Goal: Information Seeking & Learning: Check status

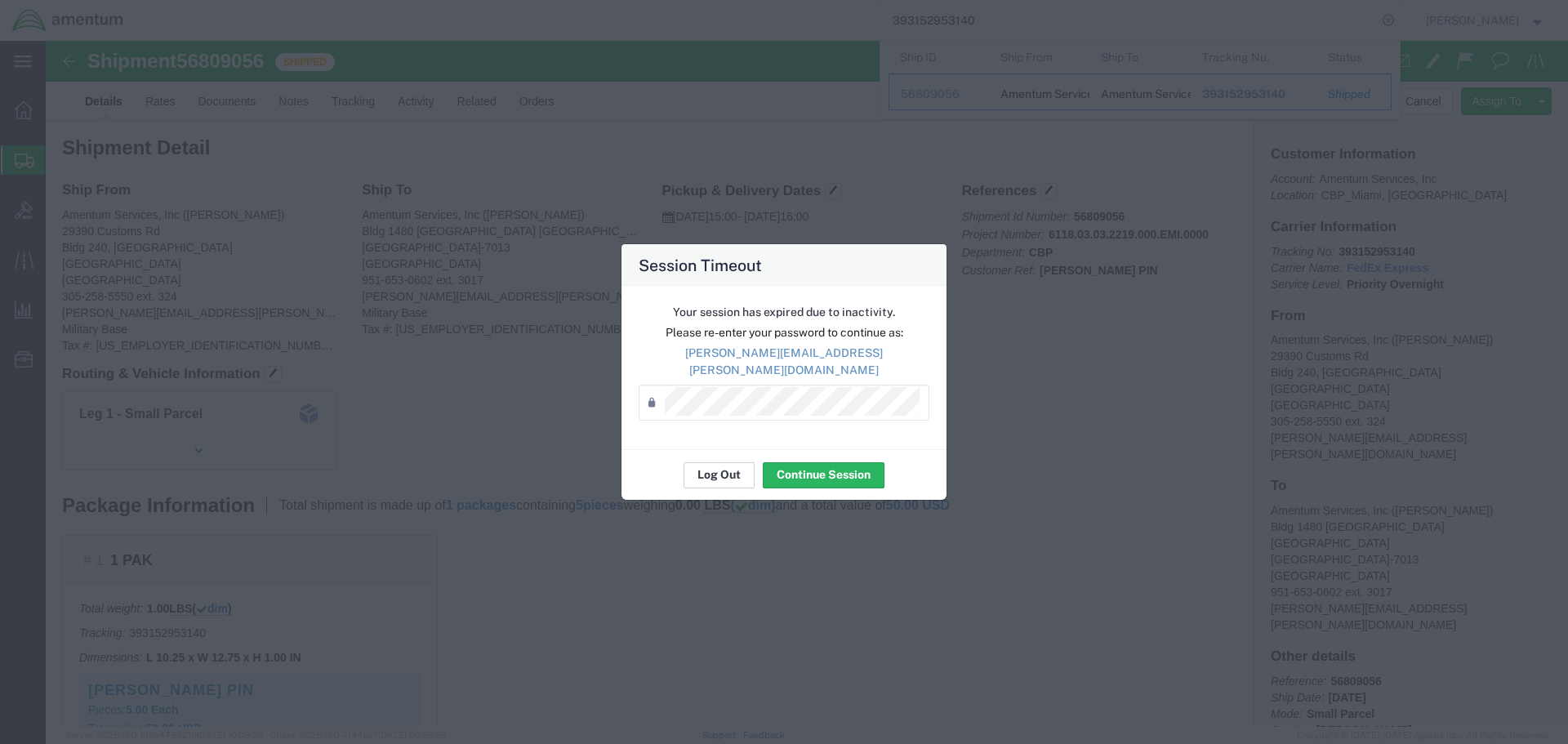
click at [733, 467] on button "Log Out" at bounding box center [719, 475] width 71 height 26
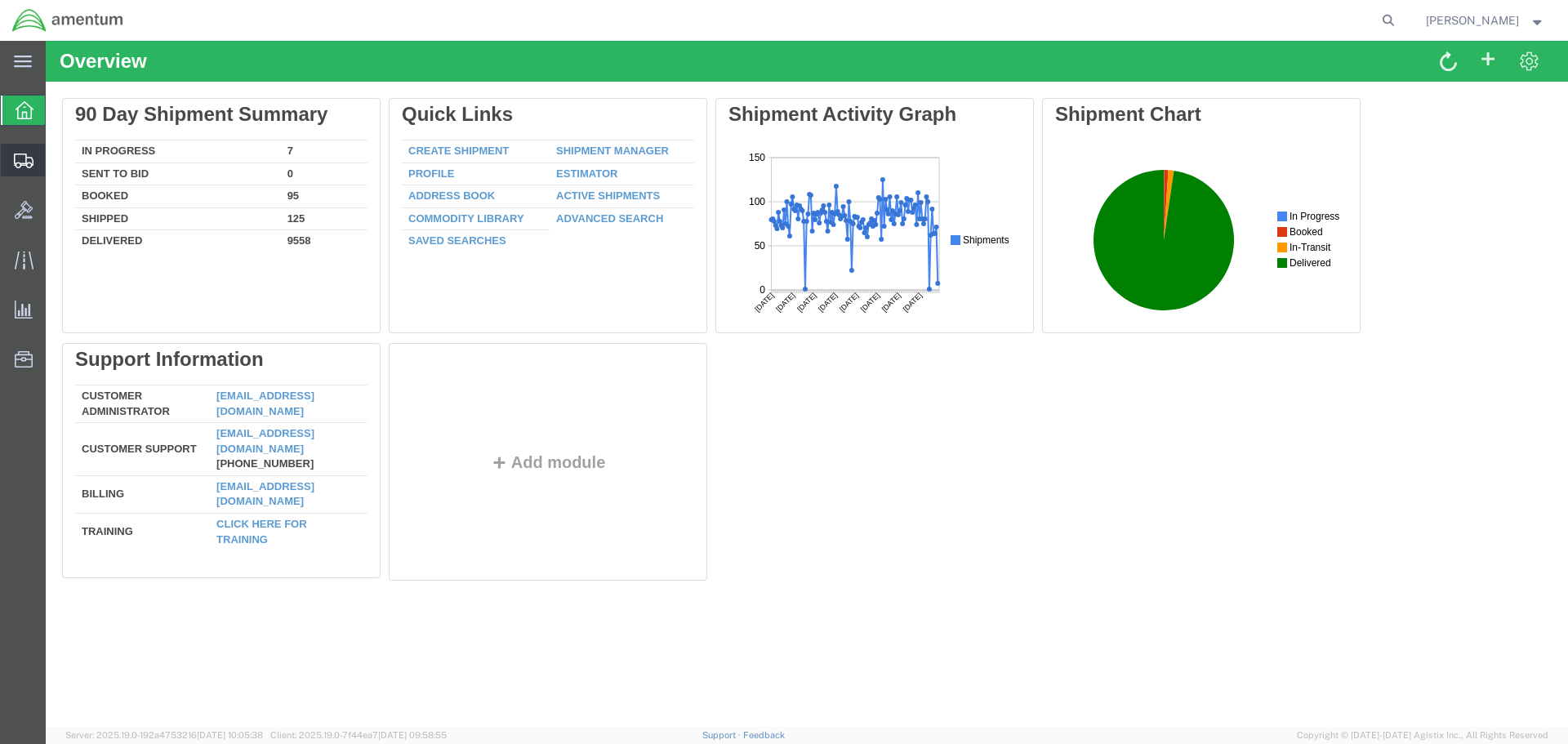
click at [0, 0] on span "Shipment Manager" at bounding box center [0, 0] width 0 height 0
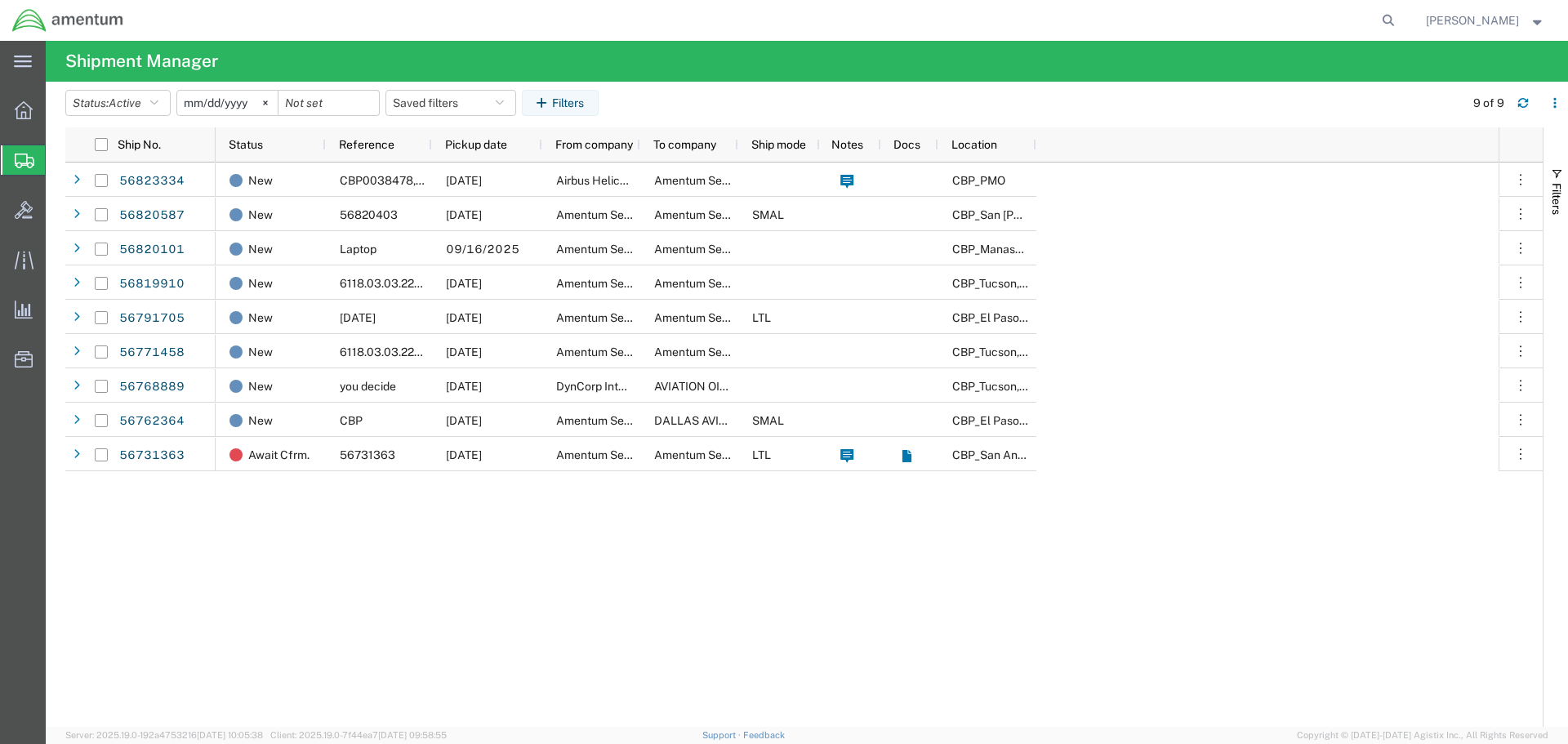
click at [205, 105] on input "2025-08-15" at bounding box center [227, 102] width 101 height 25
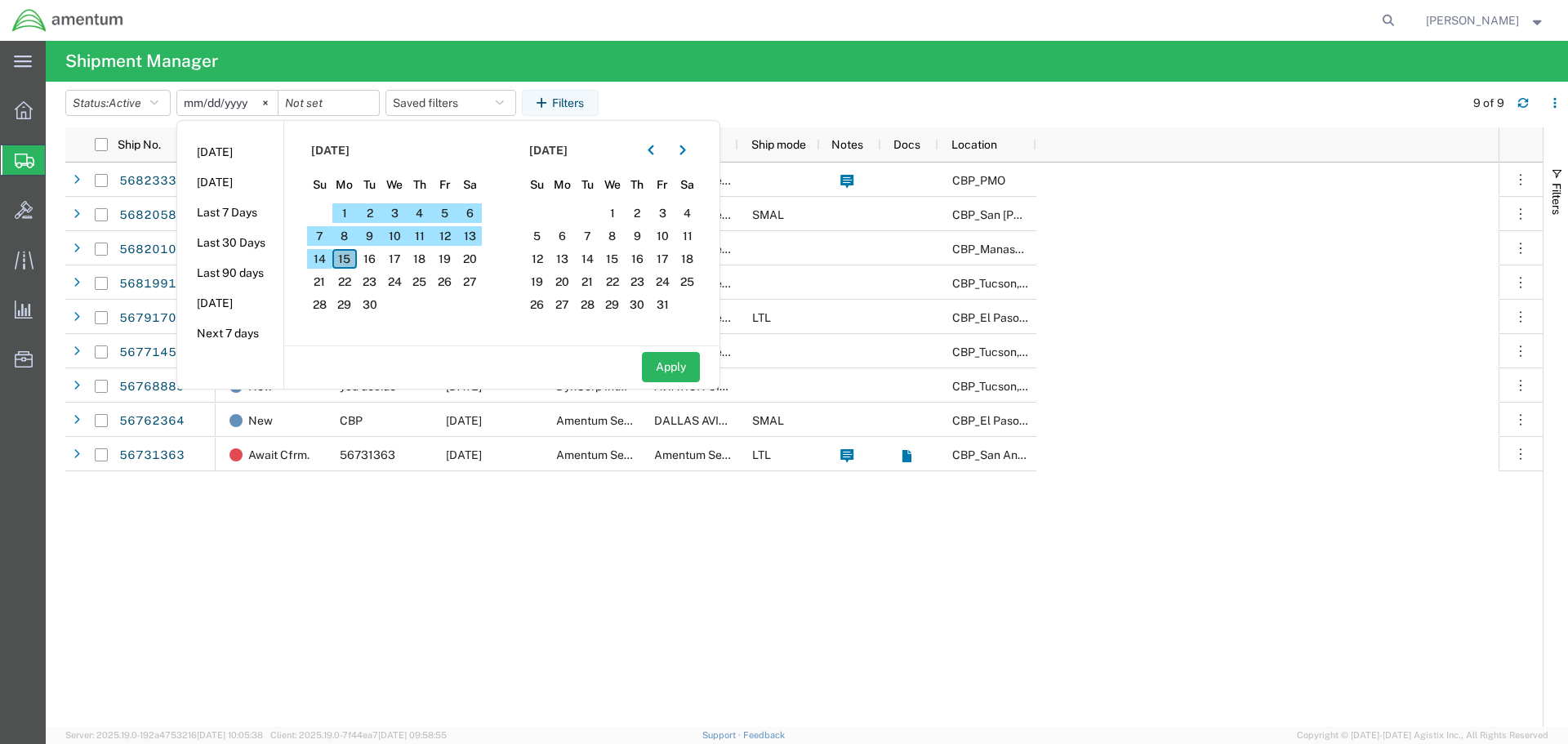
click at [352, 260] on span "15" at bounding box center [345, 259] width 25 height 19
click at [378, 254] on span "16" at bounding box center [369, 259] width 25 height 19
click at [660, 366] on button "Apply" at bounding box center [671, 367] width 58 height 30
type input "2025-09-15"
type input "2025-09-16"
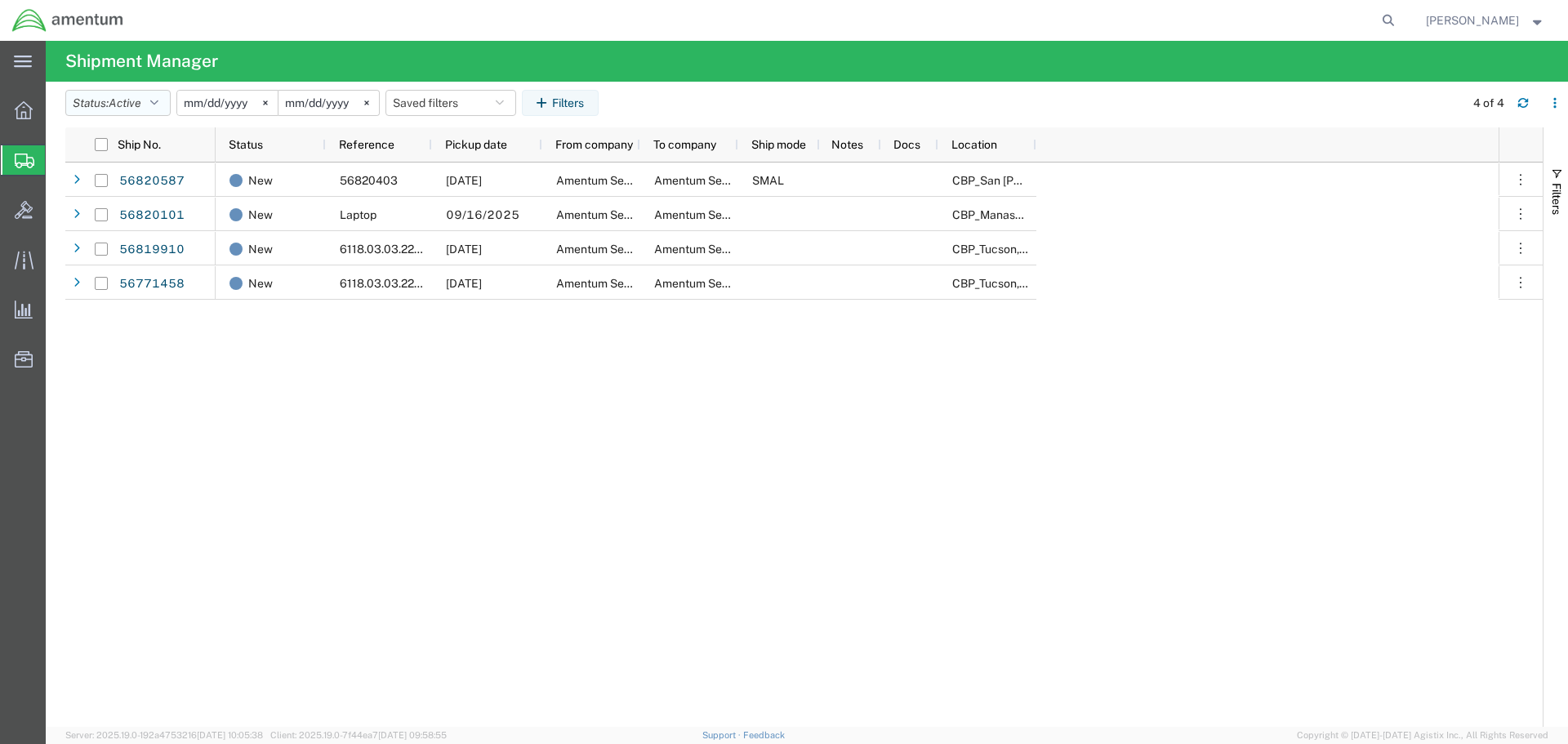
click at [156, 103] on icon "button" at bounding box center [155, 103] width 8 height 12
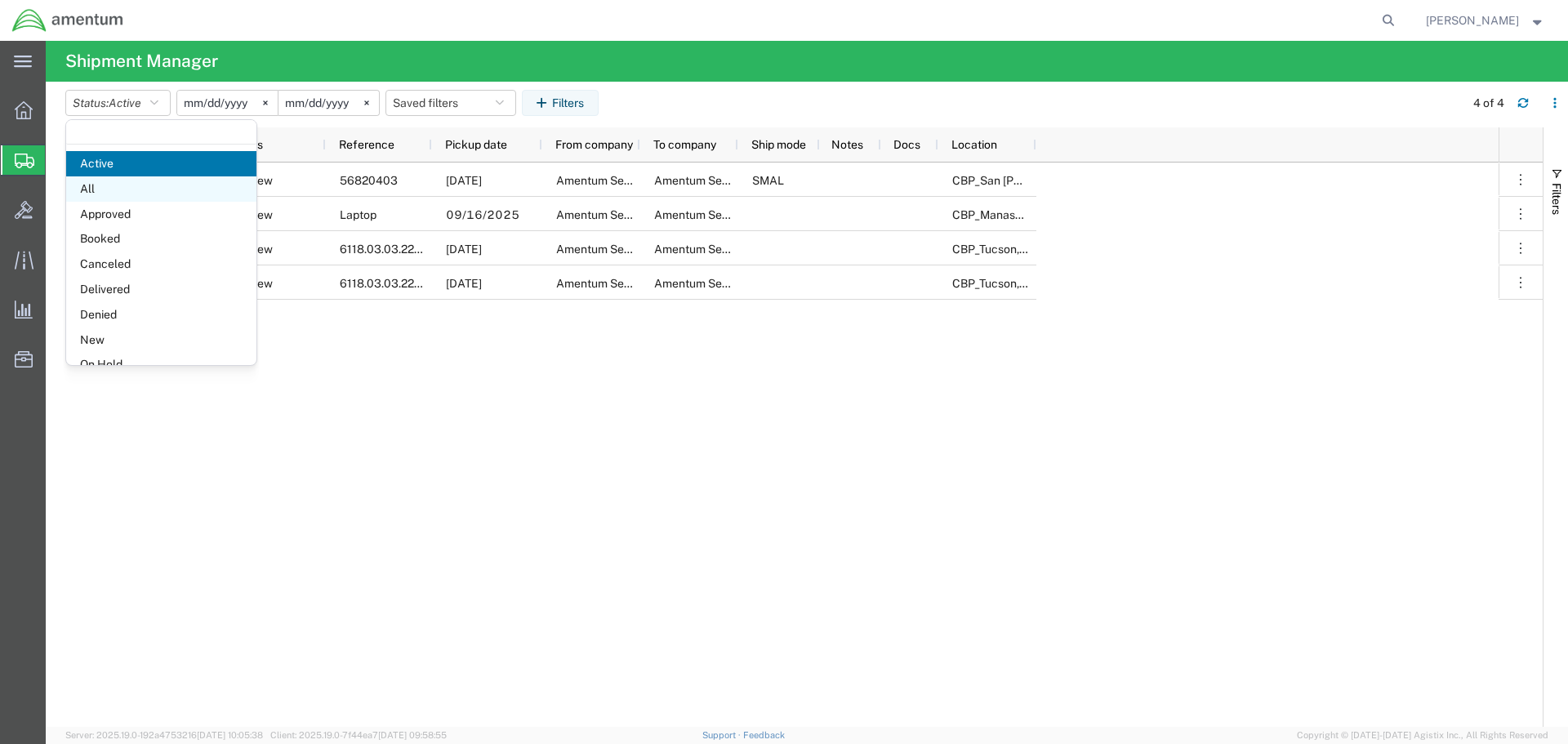
click at [91, 186] on span "All" at bounding box center [161, 189] width 190 height 25
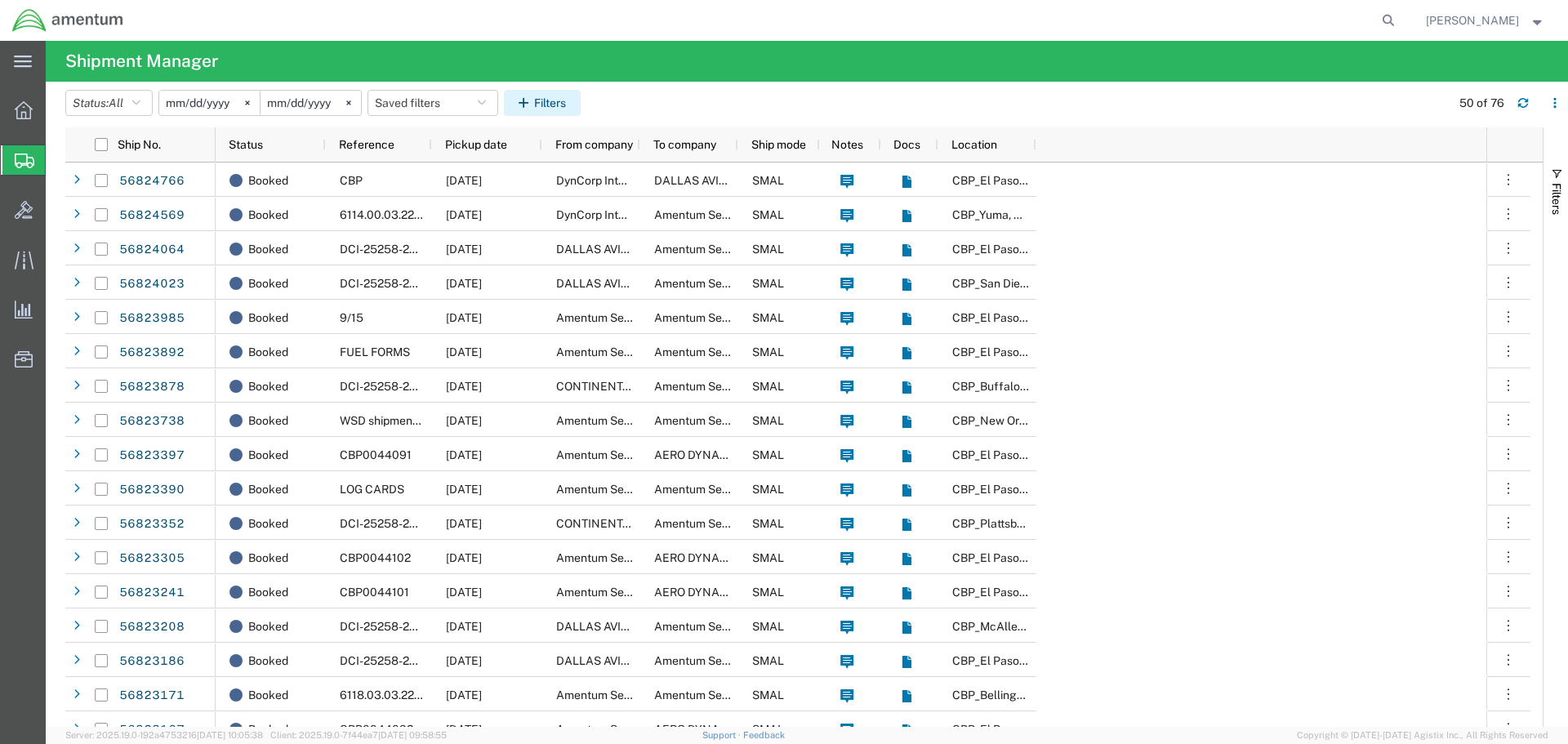
click at [537, 96] on button "Filters" at bounding box center [542, 102] width 77 height 26
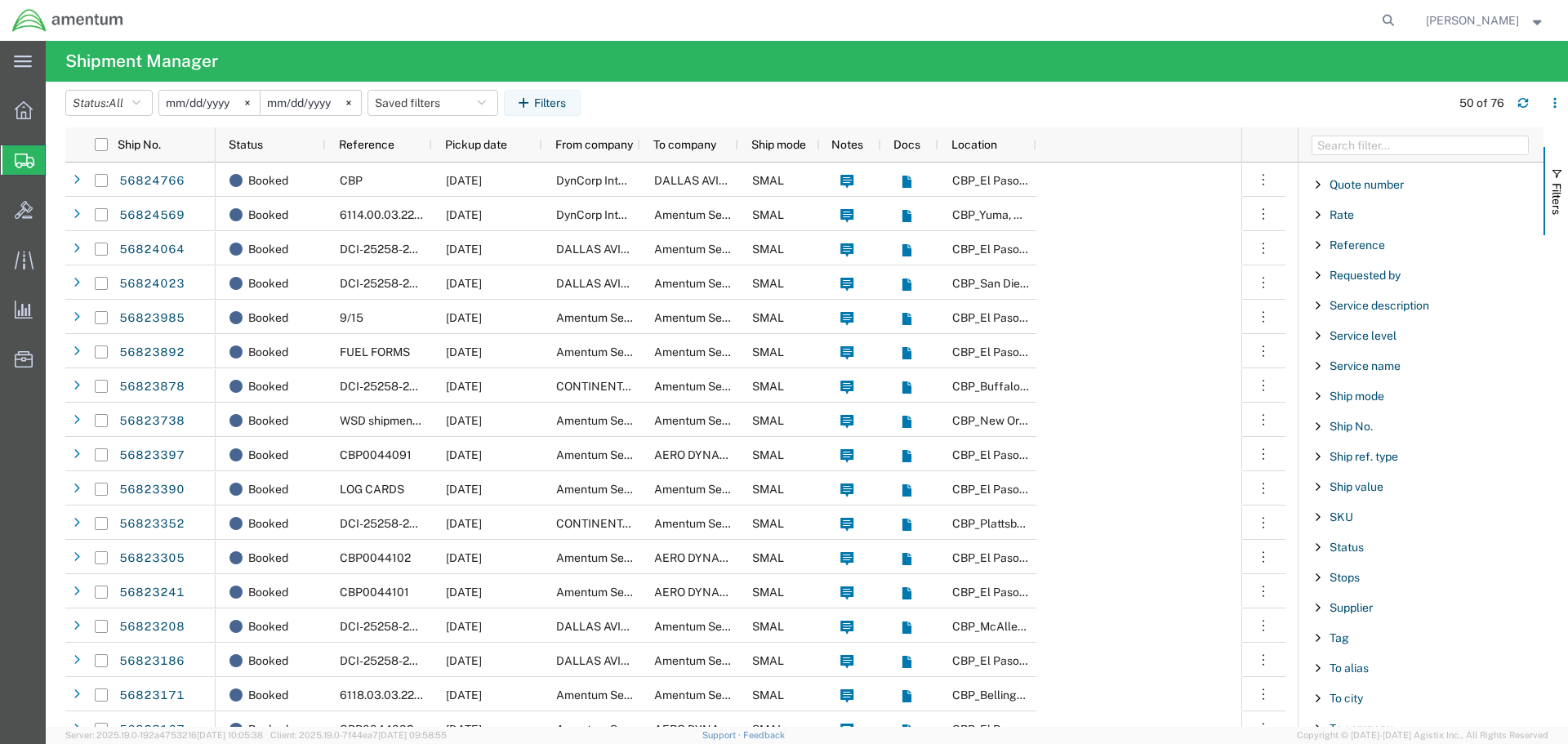
scroll to position [1144, 0]
click at [1345, 691] on span "To city" at bounding box center [1347, 697] width 34 height 13
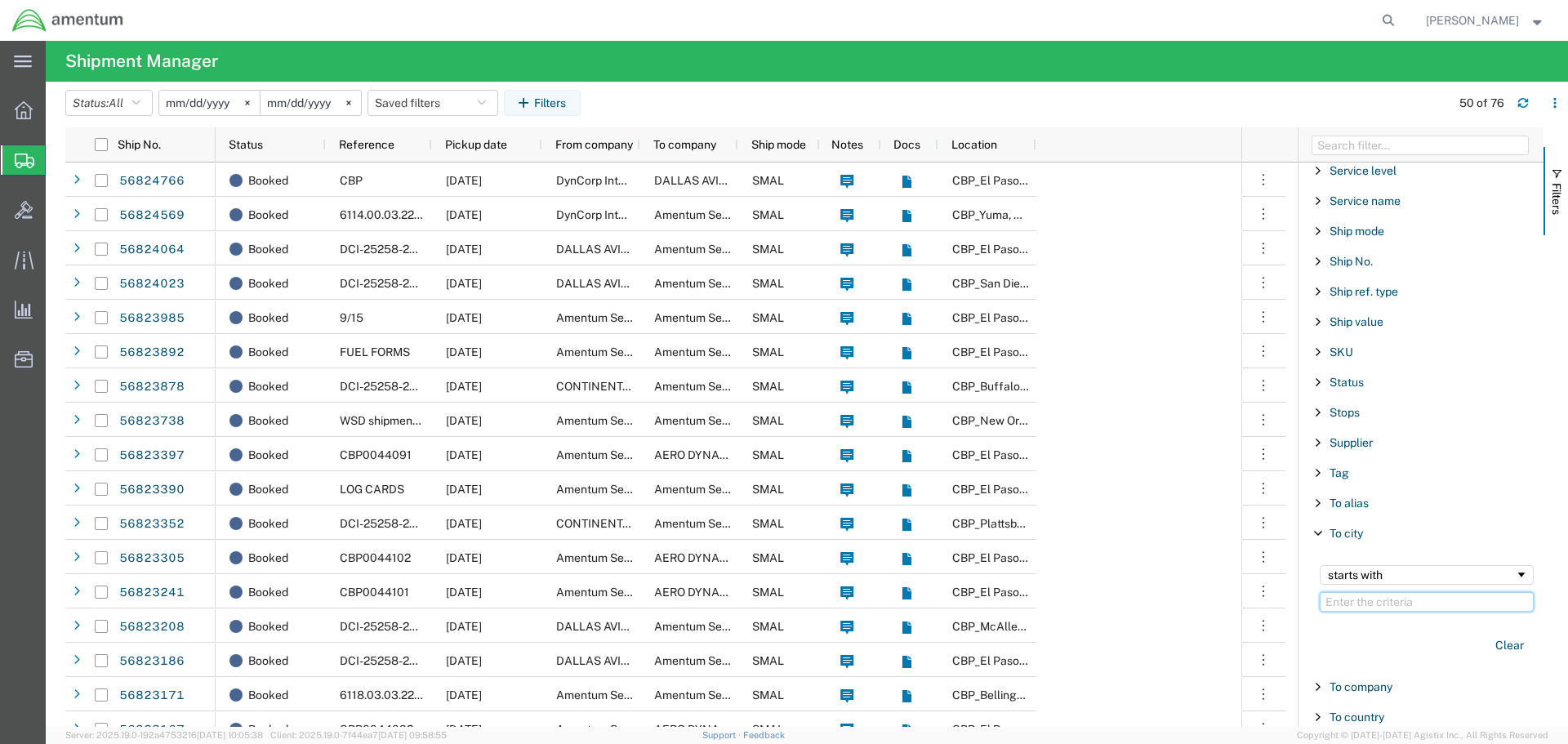
click at [1393, 602] on input "Filter Value" at bounding box center [1427, 602] width 214 height 19
click at [1516, 573] on div "starts with" at bounding box center [1427, 575] width 214 height 19
click at [1386, 604] on input "Filter Value" at bounding box center [1427, 602] width 214 height 19
type input "hammond"
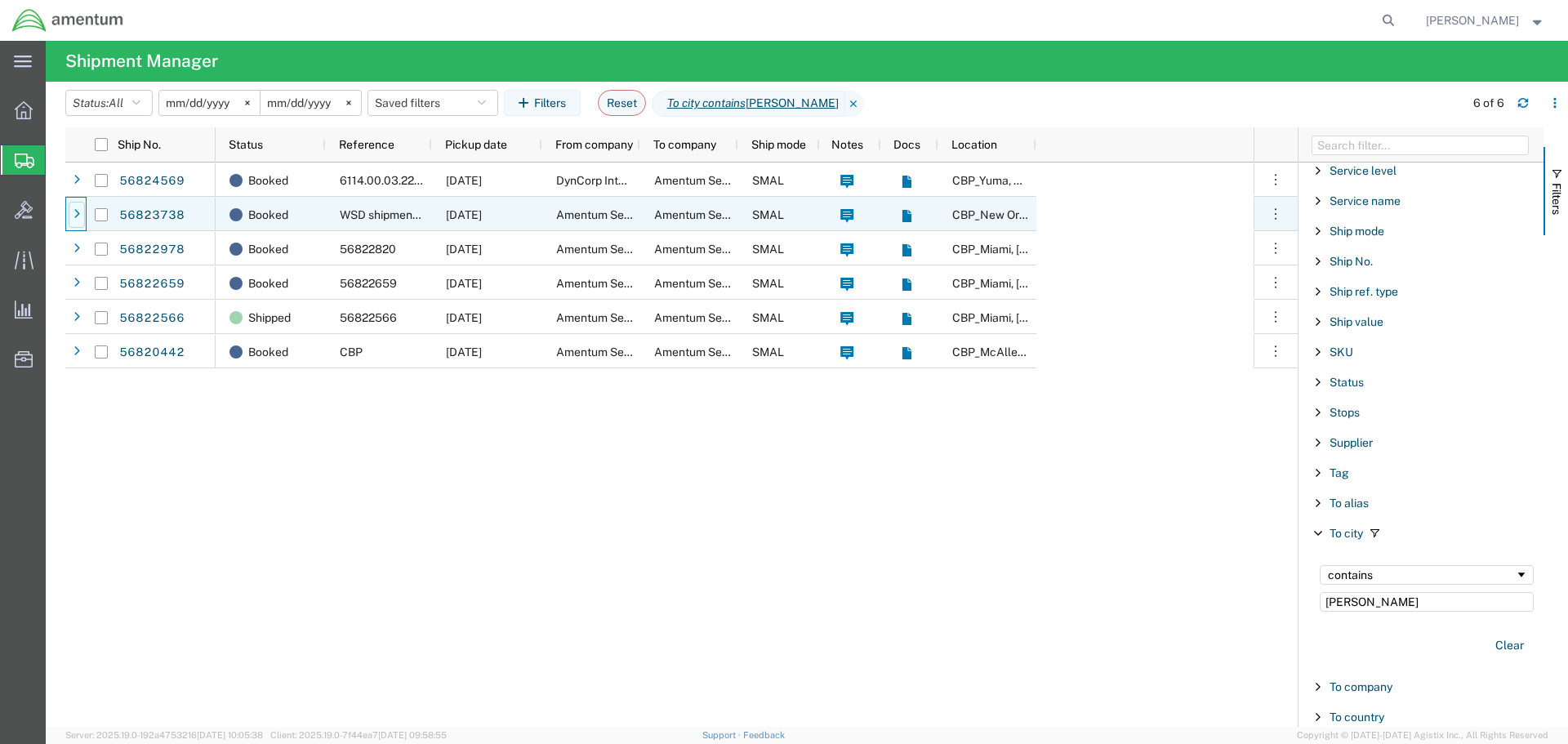
click at [74, 216] on icon at bounding box center [77, 215] width 7 height 12
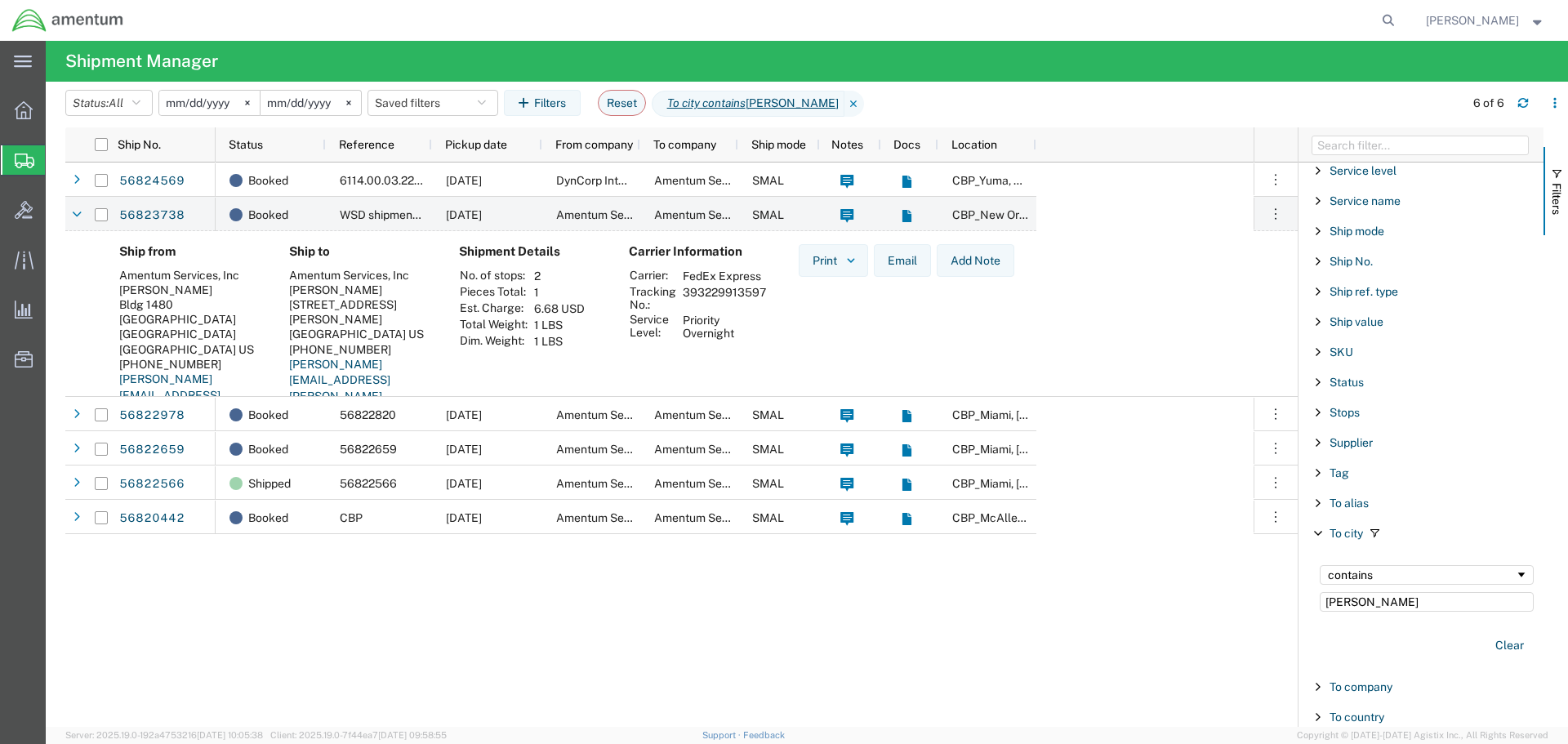
click at [735, 294] on td "393229913597" at bounding box center [724, 298] width 95 height 28
copy td "393229913597"
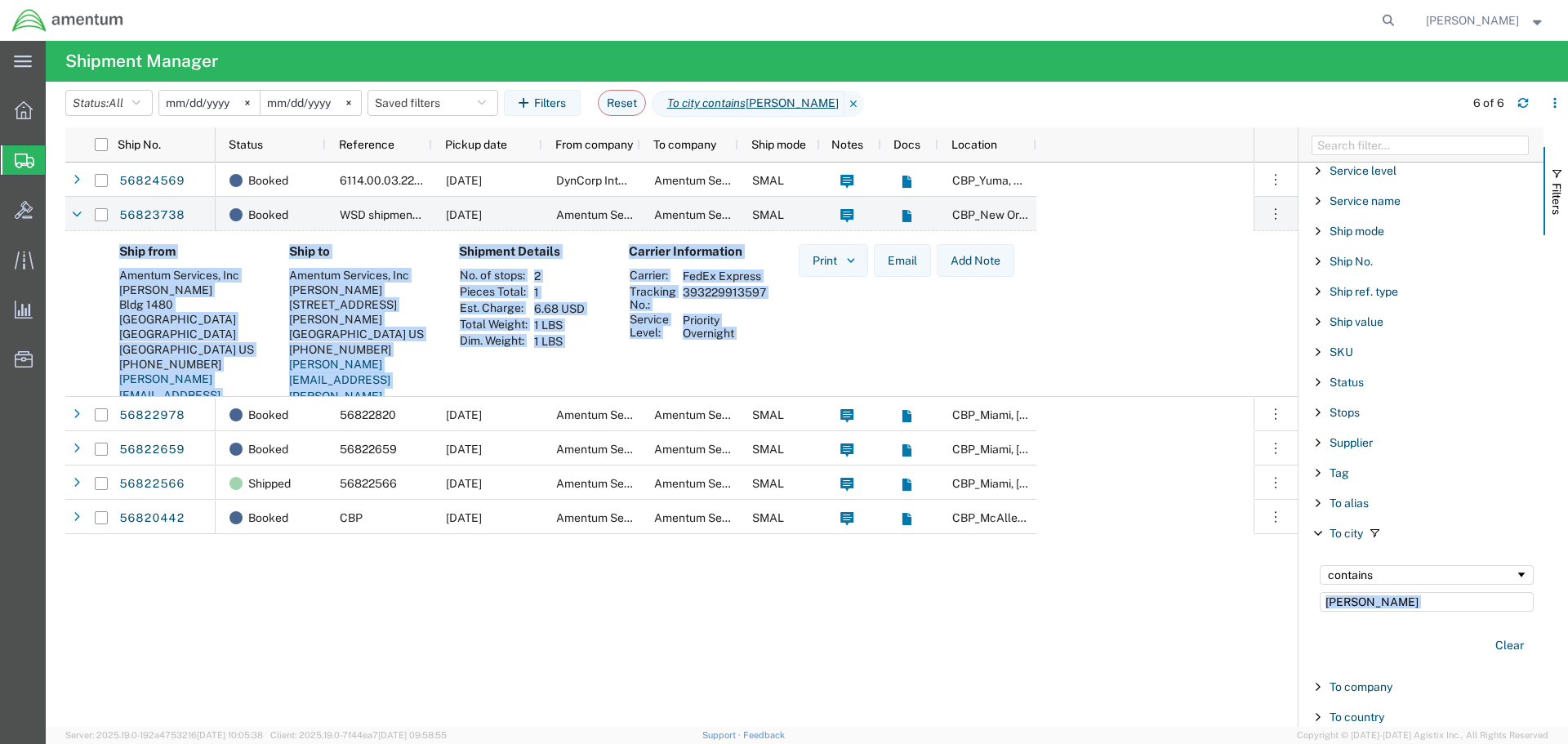
drag, startPoint x: 111, startPoint y: 244, endPoint x: 819, endPoint y: 364, distance: 718.1
click at [819, 364] on div "Ship from Amentum Services, Inc Scott Meyers Bldg 1480 Naval Air Station North …" at bounding box center [696, 346] width 1178 height 203
copy agx-shipment-table-manager-page "Ship from Amentum Services, Inc Scott Meyers Bldg 1480 Naval Air Station North …"
click at [1165, 314] on div "Ship from Amentum Services, Inc Scott Meyers Bldg 1480 Naval Air Station North …" at bounding box center [696, 346] width 1178 height 203
